Goal: Information Seeking & Learning: Check status

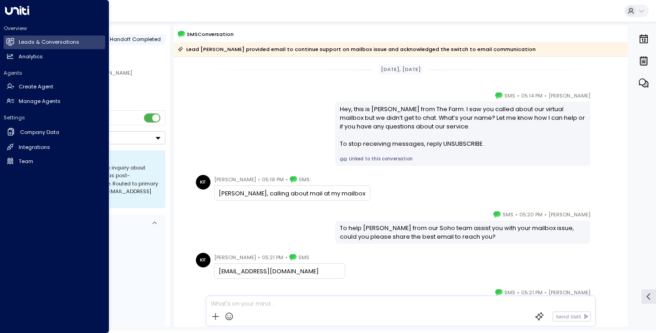
click at [37, 49] on div "Overview Leads & Conversations Leads & Conversations Analytics Analytics" at bounding box center [55, 44] width 102 height 39
click at [34, 44] on h2 "Leads & Conversations" at bounding box center [49, 42] width 61 height 8
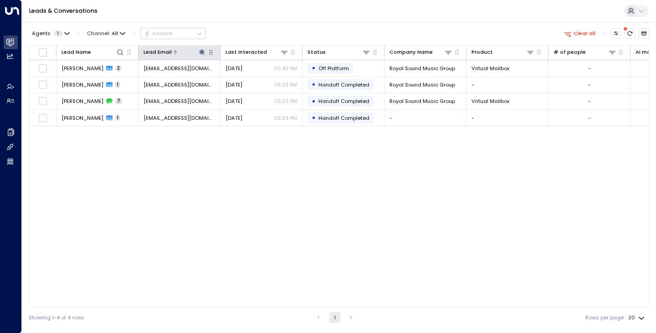
click at [201, 53] on icon at bounding box center [202, 52] width 6 height 6
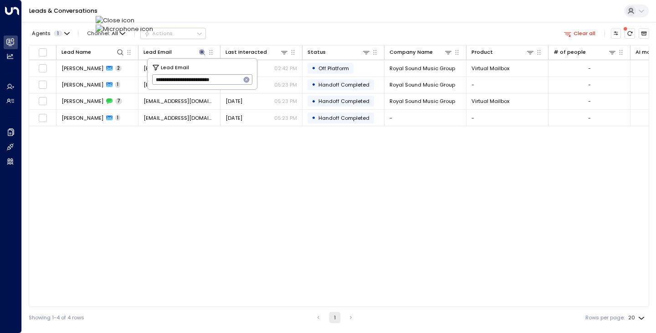
click at [247, 81] on icon "button" at bounding box center [247, 80] width 6 height 6
click at [236, 79] on input "text" at bounding box center [202, 79] width 101 height 15
paste input "**********"
type input "**********"
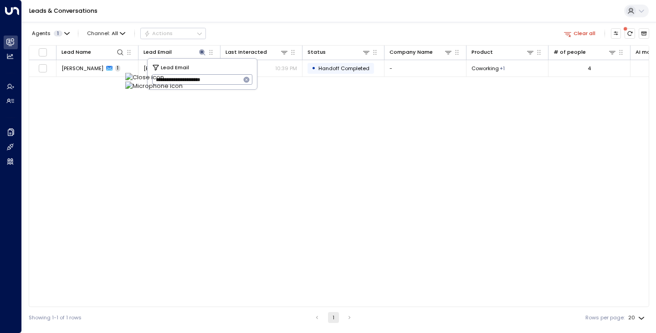
click at [288, 8] on div "Leads & Conversations" at bounding box center [339, 11] width 634 height 22
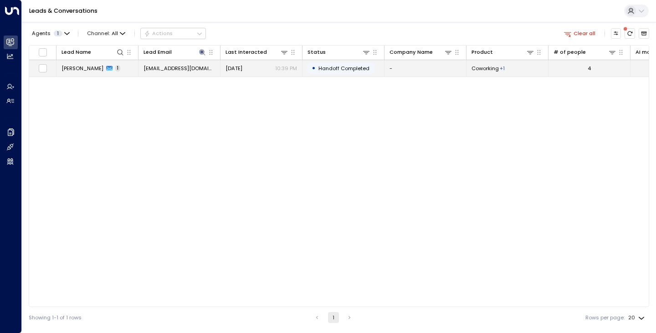
click at [71, 70] on span "[PERSON_NAME]" at bounding box center [83, 68] width 42 height 7
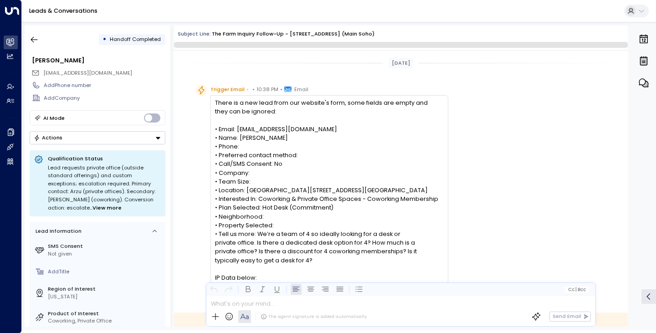
scroll to position [231, 0]
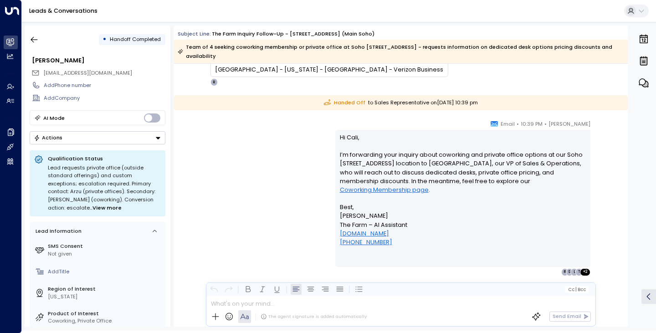
click at [256, 221] on div "[PERSON_NAME] • 10:39 PM • Email Hi [PERSON_NAME], I’m forwarding your inquiry …" at bounding box center [401, 197] width 416 height 156
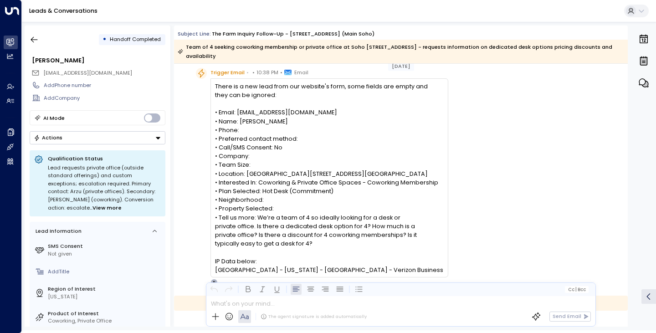
scroll to position [48, 0]
